Goal: Task Accomplishment & Management: Manage account settings

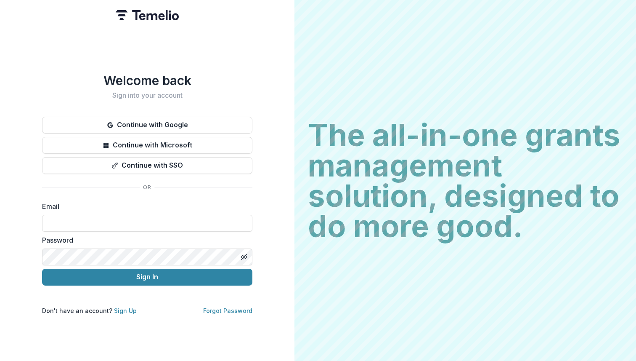
click at [162, 121] on button "Continue with Google" at bounding box center [147, 125] width 210 height 17
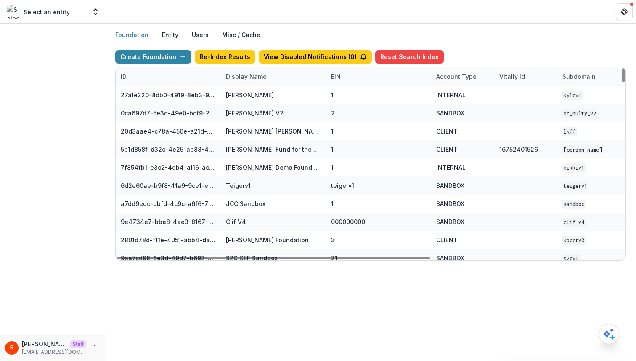
click at [252, 77] on div "Display Name" at bounding box center [246, 76] width 51 height 9
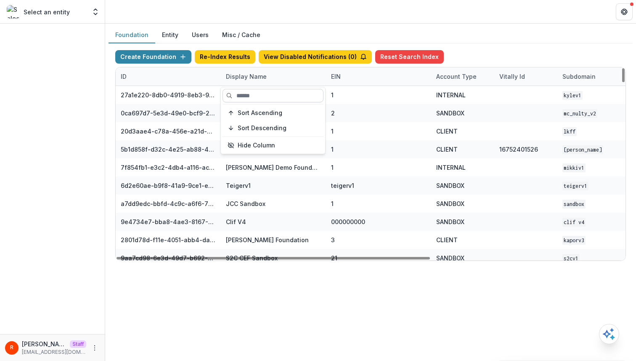
click at [252, 94] on input at bounding box center [273, 95] width 101 height 13
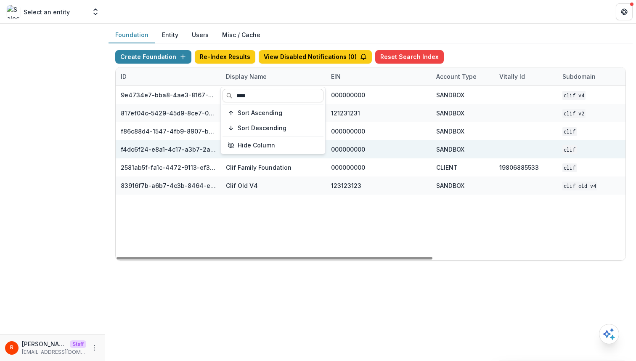
type input "****"
click at [407, 154] on div "000000000" at bounding box center [378, 149] width 95 height 18
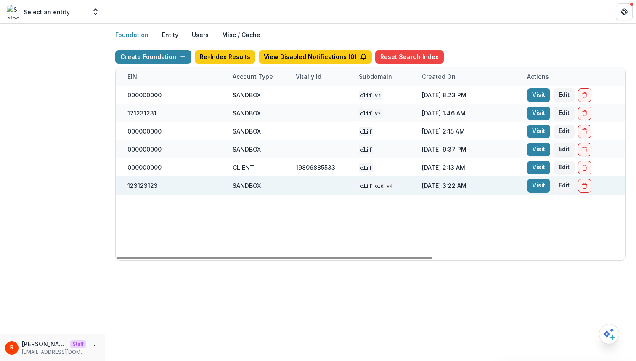
scroll to position [0, 280]
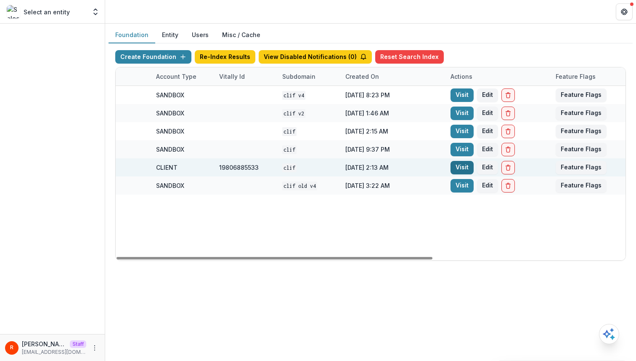
click at [466, 164] on link "Visit" at bounding box center [462, 167] width 23 height 13
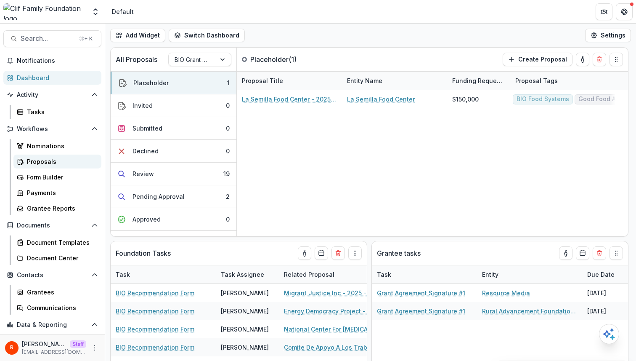
click at [57, 155] on link "Proposals" at bounding box center [57, 161] width 88 height 14
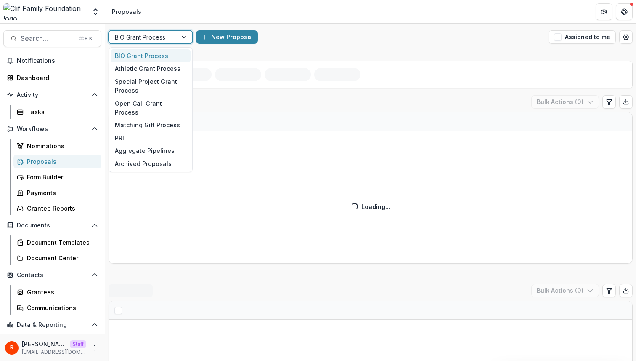
click at [157, 33] on div at bounding box center [143, 37] width 56 height 11
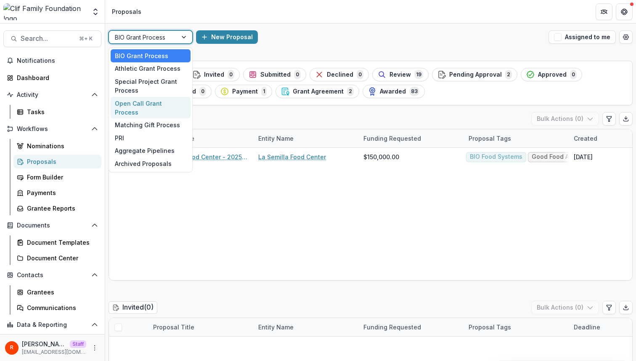
click at [157, 101] on div "Open Call Grant Process" at bounding box center [151, 108] width 80 height 22
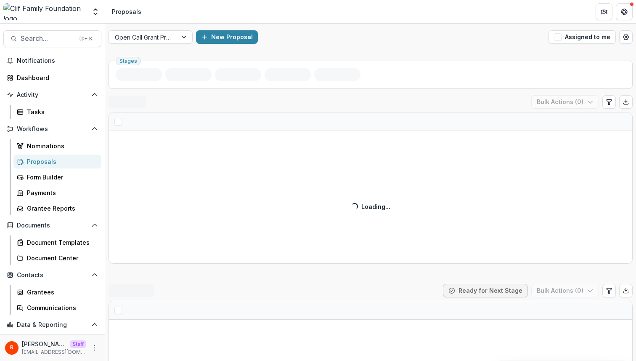
click at [327, 46] on div "Open Call Grant Process New Proposal Assigned to me" at bounding box center [370, 37] width 531 height 27
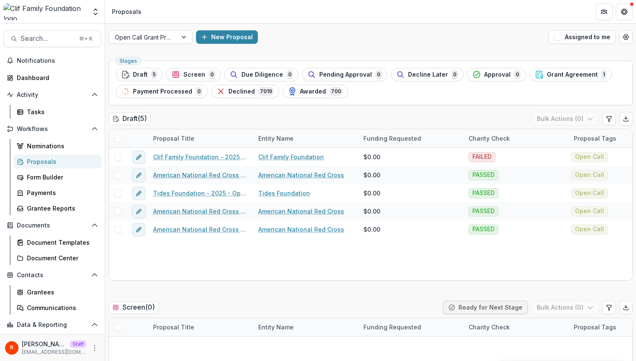
click at [420, 21] on header "Proposals" at bounding box center [370, 11] width 531 height 23
